Goal: Task Accomplishment & Management: Complete application form

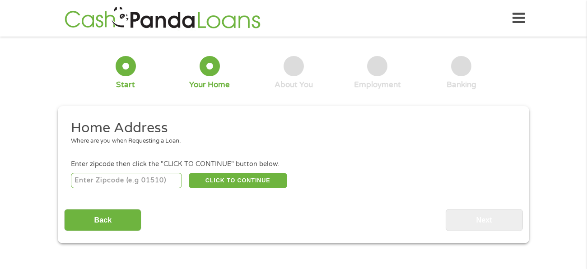
click at [127, 184] on input "number" at bounding box center [127, 180] width 112 height 15
type input "77407"
select select "[US_STATE]"
click at [241, 186] on button "CLICK TO CONTINUE" at bounding box center [238, 180] width 98 height 15
type input "77407"
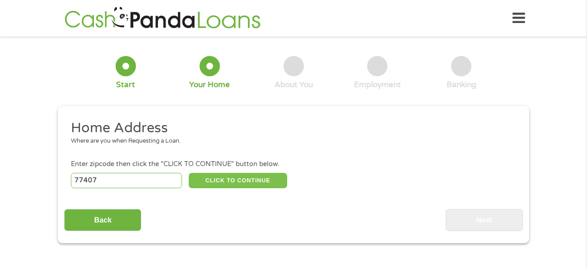
type input "[GEOGRAPHIC_DATA]"
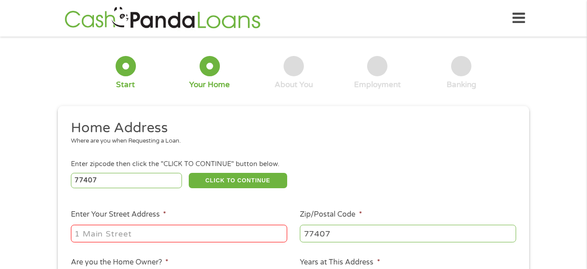
click at [178, 235] on input "Enter Your Street Address *" at bounding box center [179, 233] width 216 height 17
type input "19400 [GEOGRAPHIC_DATA] 3101"
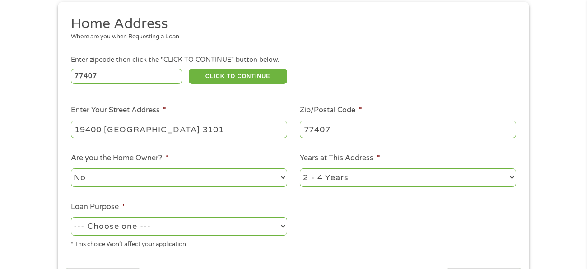
scroll to position [105, 0]
click at [510, 180] on select "1 Year or less 1 - 2 Years 2 - 4 Years Over 4 Years" at bounding box center [408, 177] width 216 height 19
select select "12months"
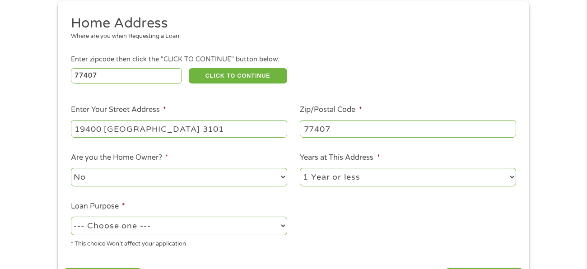
click at [300, 168] on select "1 Year or less 1 - 2 Years 2 - 4 Years Over 4 Years" at bounding box center [408, 177] width 216 height 19
click at [285, 225] on select "--- Choose one --- Pay Bills Debt Consolidation Home Improvement Major Purchase…" at bounding box center [179, 226] width 216 height 19
select select "paybills"
click at [71, 217] on select "--- Choose one --- Pay Bills Debt Consolidation Home Improvement Major Purchase…" at bounding box center [179, 226] width 216 height 19
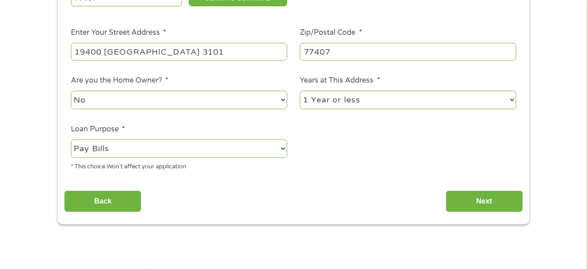
scroll to position [186, 0]
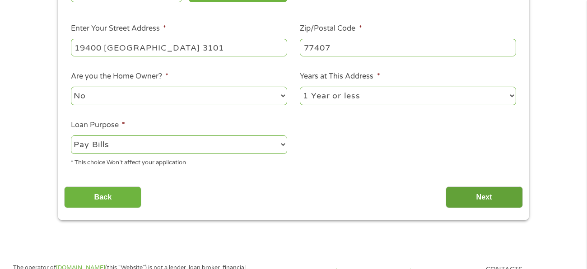
click at [456, 200] on input "Next" at bounding box center [484, 198] width 77 height 22
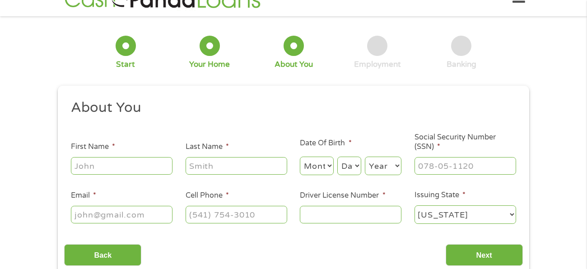
scroll to position [0, 0]
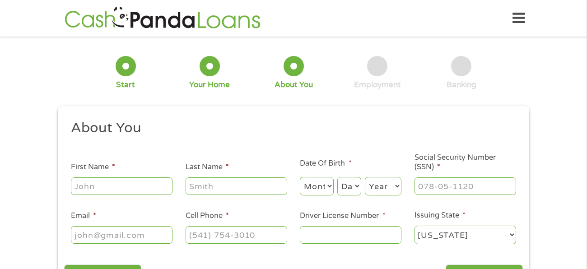
click at [140, 184] on input "First Name *" at bounding box center [122, 186] width 102 height 17
type input "[PERSON_NAME]"
type input "[EMAIL_ADDRESS][DOMAIN_NAME]"
type input "[PHONE_NUMBER]"
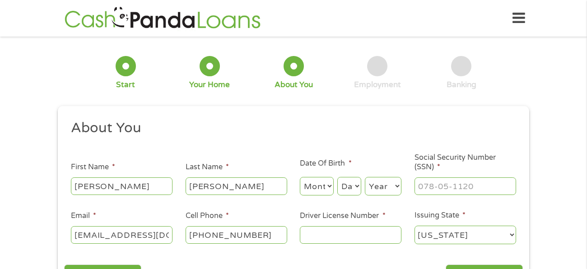
click at [325, 183] on select "Month 1 2 3 4 5 6 7 8 9 10 11 12" at bounding box center [317, 186] width 34 height 19
select select "2"
click at [300, 177] on select "Month 1 2 3 4 5 6 7 8 9 10 11 12" at bounding box center [317, 186] width 34 height 19
click at [358, 182] on select "Day 1 2 3 4 5 6 7 8 9 10 11 12 13 14 15 16 17 18 19 20 21 22 23 24 25 26 27 28 …" at bounding box center [349, 186] width 24 height 19
select select "23"
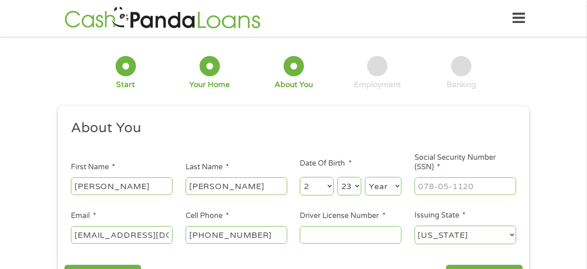
click at [338, 177] on select "Day 1 2 3 4 5 6 7 8 9 10 11 12 13 14 15 16 17 18 19 20 21 22 23 24 25 26 27 28 …" at bounding box center [349, 186] width 24 height 19
click at [386, 187] on select "Year [DATE] 2006 2005 2004 2003 2002 2001 2000 1999 1998 1997 1996 1995 1994 19…" at bounding box center [383, 186] width 37 height 19
select select "1975"
click at [365, 177] on select "Year [DATE] 2006 2005 2004 2003 2002 2001 2000 1999 1998 1997 1996 1995 1994 19…" at bounding box center [383, 186] width 37 height 19
click at [419, 184] on input "___-__-____" at bounding box center [466, 186] width 102 height 17
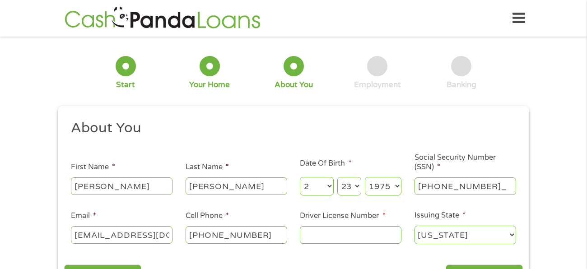
type input "115-62-9517"
click at [314, 236] on input "Driver License Number *" at bounding box center [351, 234] width 102 height 17
type input "080055863"
click at [434, 236] on select "[US_STATE] [US_STATE] [US_STATE] [US_STATE] [US_STATE] [US_STATE] [US_STATE] [U…" at bounding box center [466, 235] width 102 height 19
select select "[US_STATE]"
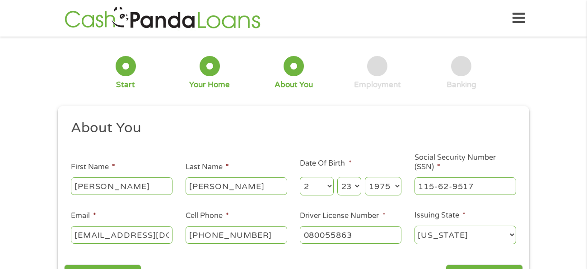
click at [415, 226] on select "[US_STATE] [US_STATE] [US_STATE] [US_STATE] [US_STATE] [US_STATE] [US_STATE] [U…" at bounding box center [466, 235] width 102 height 19
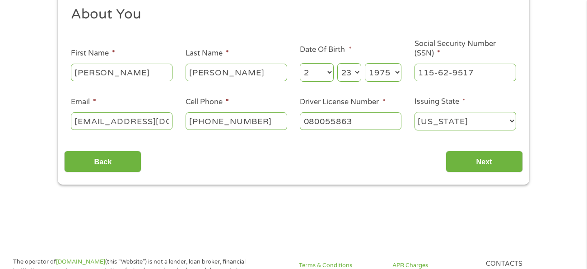
scroll to position [116, 0]
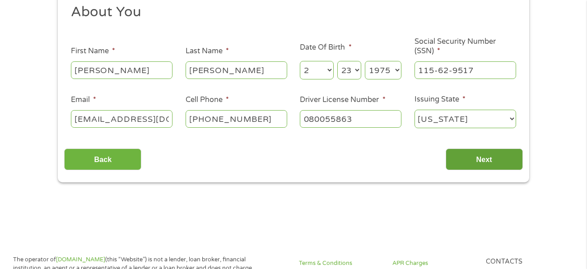
click at [463, 157] on input "Next" at bounding box center [484, 160] width 77 height 22
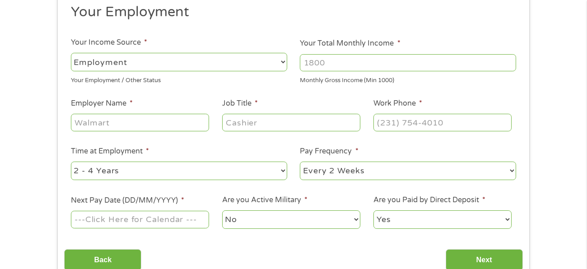
scroll to position [0, 0]
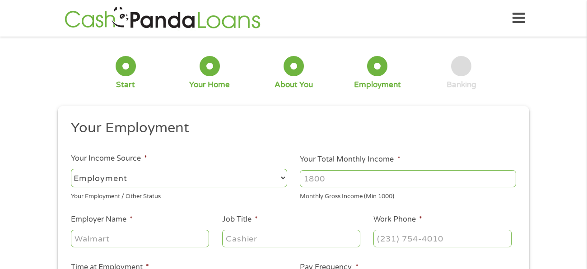
click at [227, 184] on select "--- Choose one --- Employment [DEMOGRAPHIC_DATA] Benefits" at bounding box center [179, 178] width 216 height 19
click at [71, 169] on select "--- Choose one --- Employment [DEMOGRAPHIC_DATA] Benefits" at bounding box center [179, 178] width 216 height 19
click at [330, 182] on input "Your Total Monthly Income *" at bounding box center [408, 178] width 216 height 17
type input "4400"
click at [185, 241] on input "Employer Name *" at bounding box center [140, 238] width 138 height 17
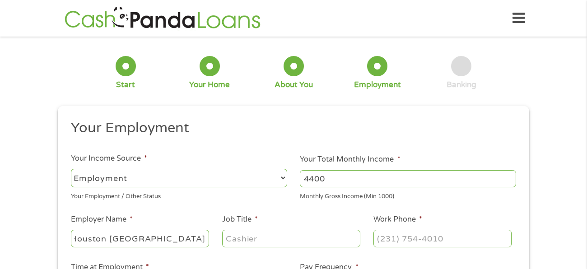
scroll to position [0, 28]
type input "Houston [GEOGRAPHIC_DATA]"
click at [243, 242] on input "Job Title *" at bounding box center [291, 238] width 138 height 17
type input "Teacher"
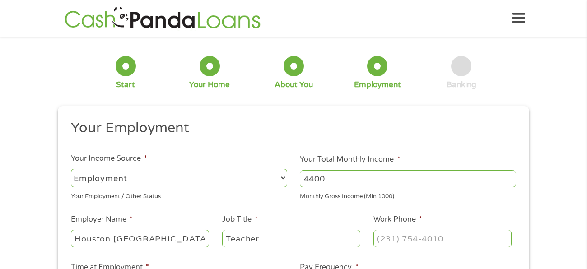
type input "(___) ___-____"
click at [406, 242] on input "(___) ___-____" at bounding box center [443, 238] width 138 height 17
type input "[PHONE_NUMBER]"
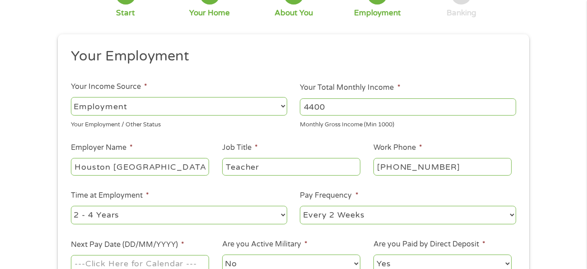
scroll to position [74, 0]
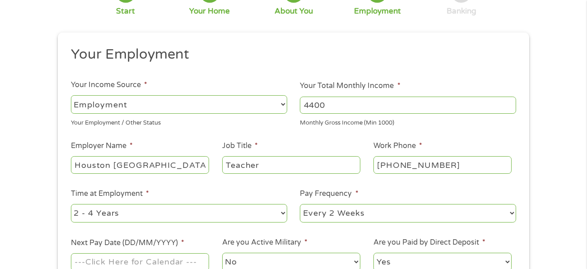
click at [285, 213] on select "--- Choose one --- 1 Year or less 1 - 2 Years 2 - 4 Years Over 4 Years" at bounding box center [179, 213] width 216 height 19
select select "12months"
click at [71, 204] on select "--- Choose one --- 1 Year or less 1 - 2 Years 2 - 4 Years Over 4 Years" at bounding box center [179, 213] width 216 height 19
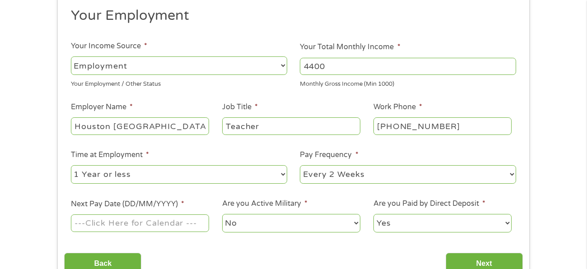
scroll to position [113, 0]
click at [151, 223] on input "Next Pay Date (DD/MM/YYYY) *" at bounding box center [140, 222] width 138 height 17
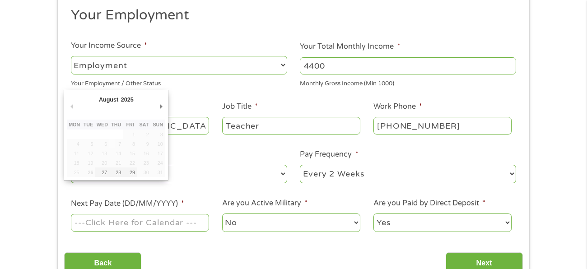
click at [135, 224] on input "Next Pay Date (DD/MM/YYYY) *" at bounding box center [140, 222] width 138 height 17
click at [178, 222] on input "Next Pay Date (DD/MM/YYYY) *" at bounding box center [140, 222] width 138 height 17
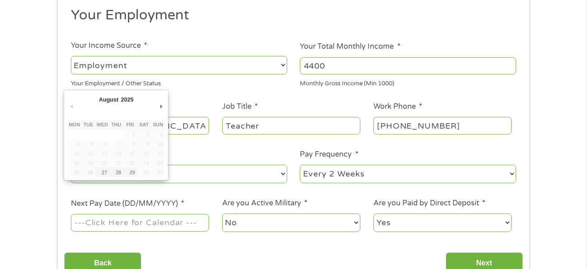
click at [178, 222] on input "Next Pay Date (DD/MM/YYYY) *" at bounding box center [140, 222] width 138 height 17
type input "[DATE]"
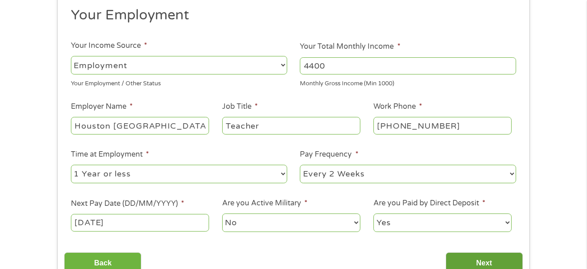
click at [460, 263] on input "Next" at bounding box center [484, 263] width 77 height 22
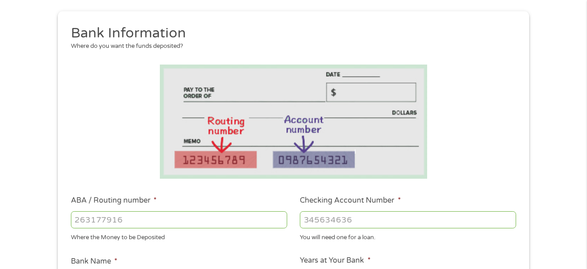
scroll to position [107, 0]
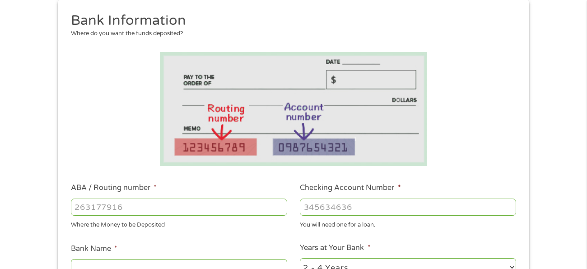
click at [140, 210] on input "ABA / Routing number *" at bounding box center [179, 207] width 216 height 17
type input "1360360877"
click at [341, 209] on input "Checking Account Number *" at bounding box center [408, 207] width 216 height 17
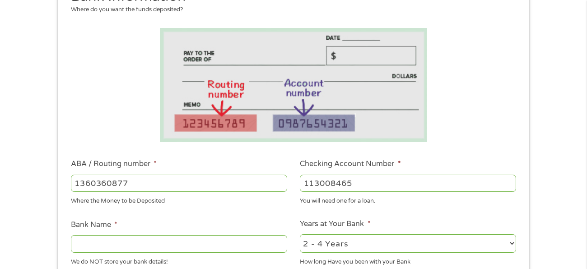
scroll to position [135, 0]
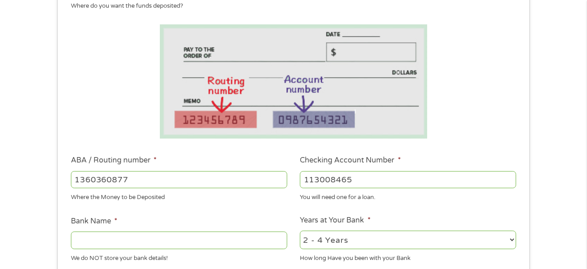
type input "113008465"
click at [134, 244] on input "Bank Name *" at bounding box center [179, 240] width 216 height 17
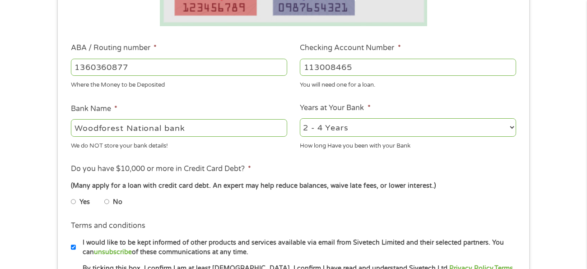
scroll to position [249, 0]
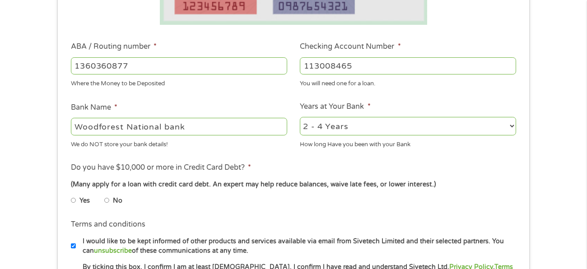
type input "Woodforest National bank"
click at [107, 200] on input "No" at bounding box center [106, 200] width 5 height 14
radio input "true"
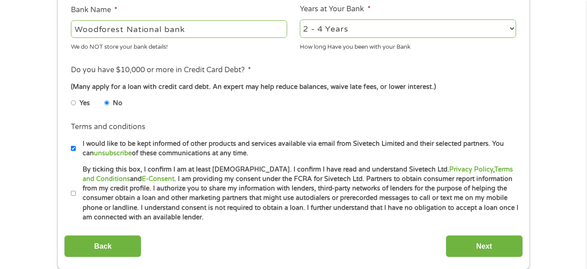
scroll to position [347, 0]
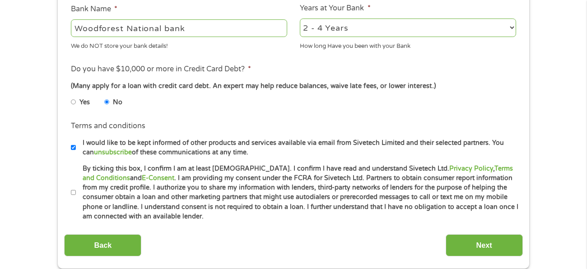
click at [74, 192] on input "By ticking this box, I confirm I am at least [DEMOGRAPHIC_DATA]. I confirm I ha…" at bounding box center [73, 193] width 5 height 14
checkbox input "true"
click at [467, 237] on input "Next" at bounding box center [484, 245] width 77 height 22
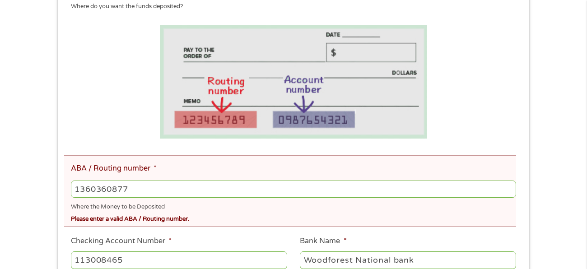
scroll to position [169, 0]
click at [130, 188] on input "1360360877" at bounding box center [293, 188] width 445 height 17
type input "1"
type input "113008465"
type input "WOODFOREST NATIONAL BANK"
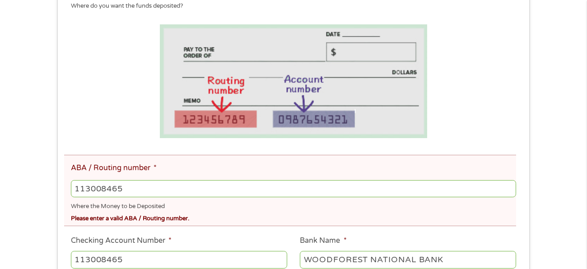
type input "113008465"
click at [128, 259] on input "113008465" at bounding box center [179, 259] width 216 height 17
type input "1"
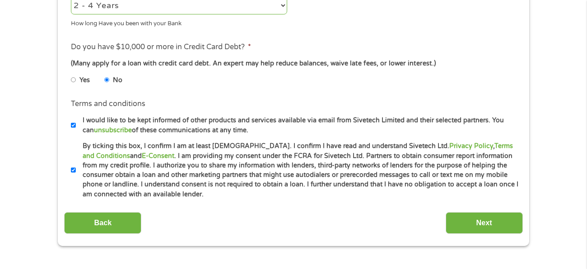
scroll to position [485, 0]
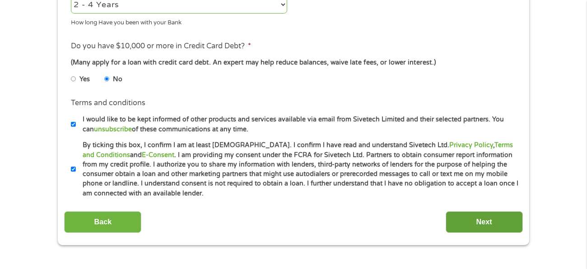
type input "1360360877"
click at [485, 226] on input "Next" at bounding box center [484, 222] width 77 height 22
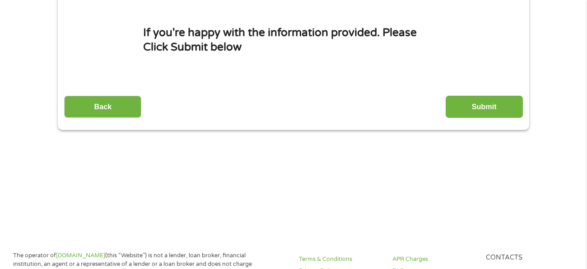
scroll to position [0, 0]
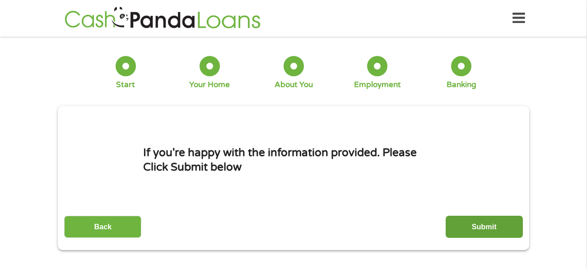
click at [483, 226] on input "Submit" at bounding box center [484, 227] width 77 height 22
